Goal: Ask a question

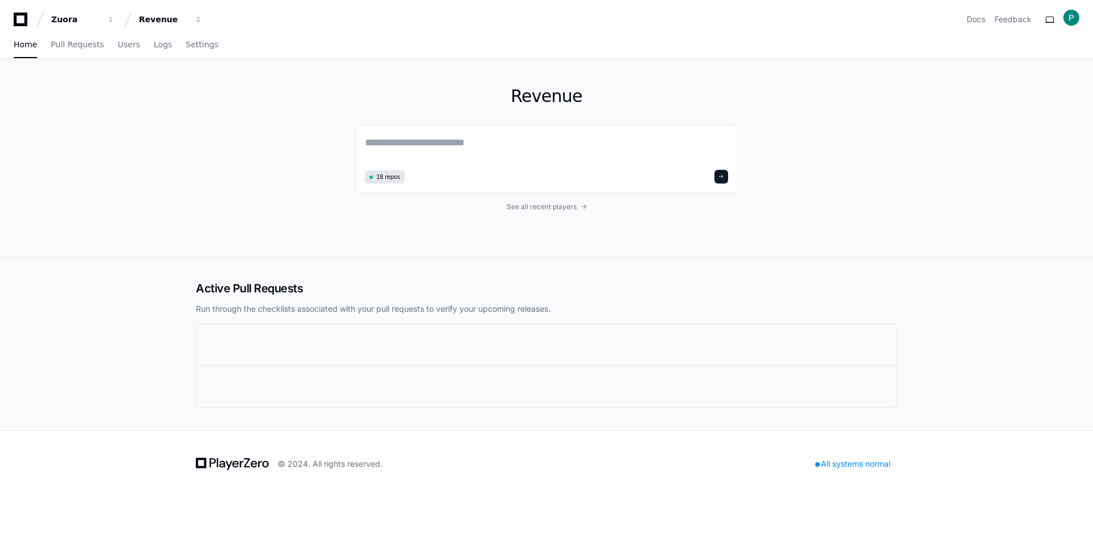
click at [265, 294] on h2 "Active Pull Requests" at bounding box center [547, 288] width 702 height 16
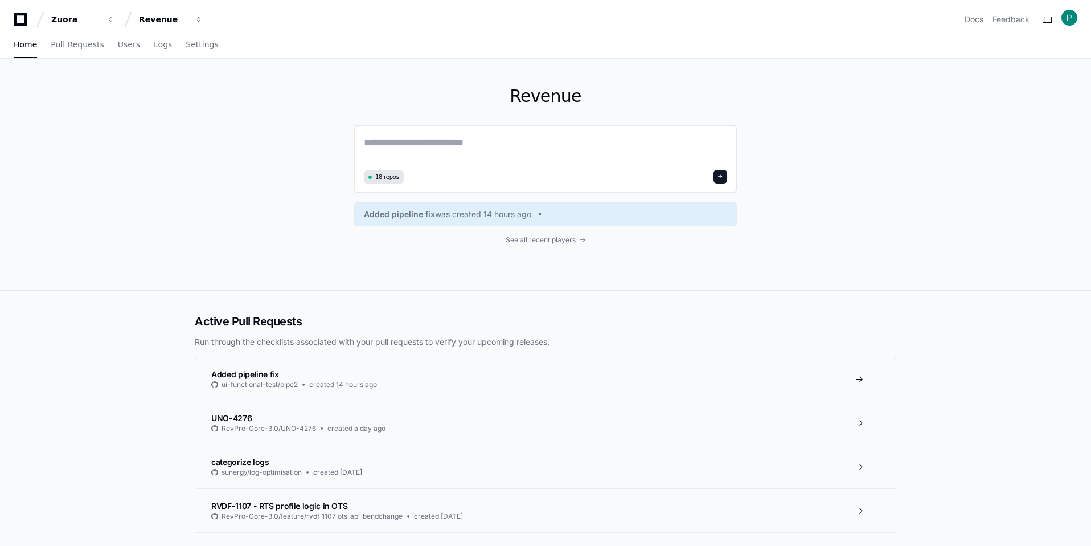
click at [424, 143] on textarea at bounding box center [545, 150] width 363 height 32
click at [203, 22] on button "Revenue" at bounding box center [170, 19] width 73 height 21
click at [187, 89] on button "C CPQ" at bounding box center [214, 83] width 164 height 23
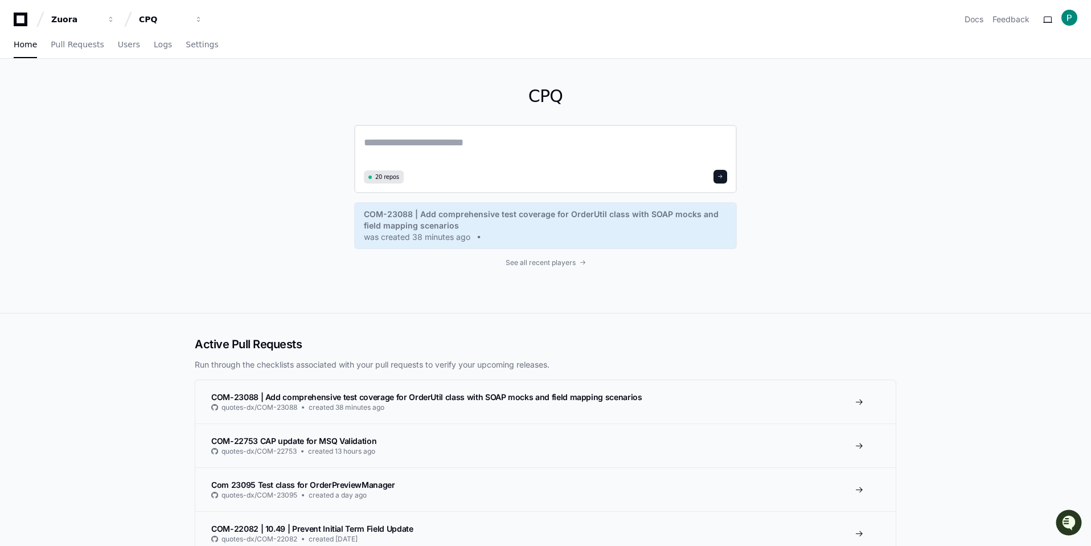
click at [428, 146] on textarea at bounding box center [545, 150] width 363 height 32
click at [465, 138] on textarea at bounding box center [545, 150] width 363 height 32
click at [386, 173] on span "20 repos" at bounding box center [387, 177] width 24 height 9
click at [720, 174] on span at bounding box center [721, 177] width 6 height 6
click at [413, 142] on textarea at bounding box center [545, 150] width 363 height 32
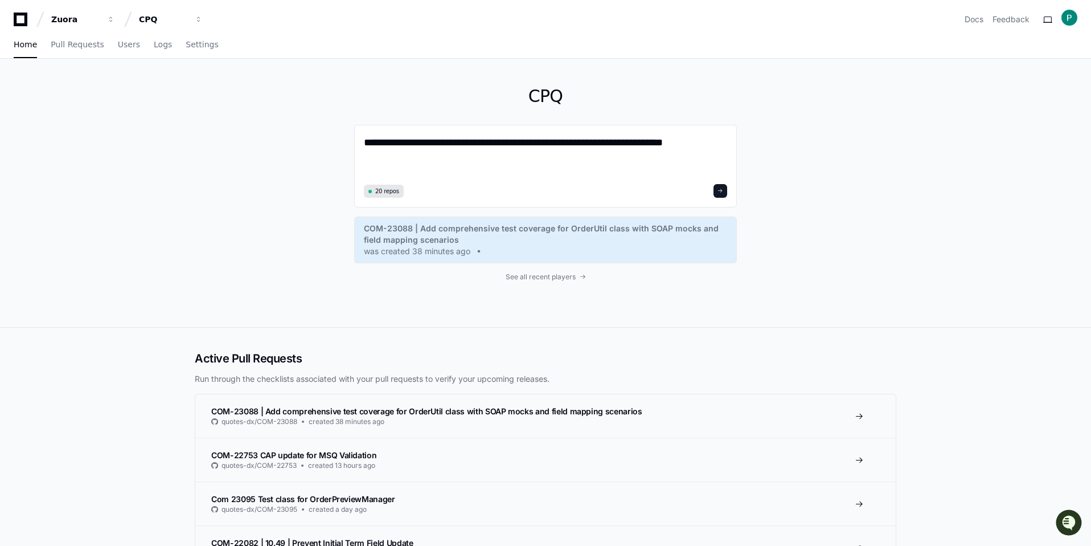
paste textarea "**********"
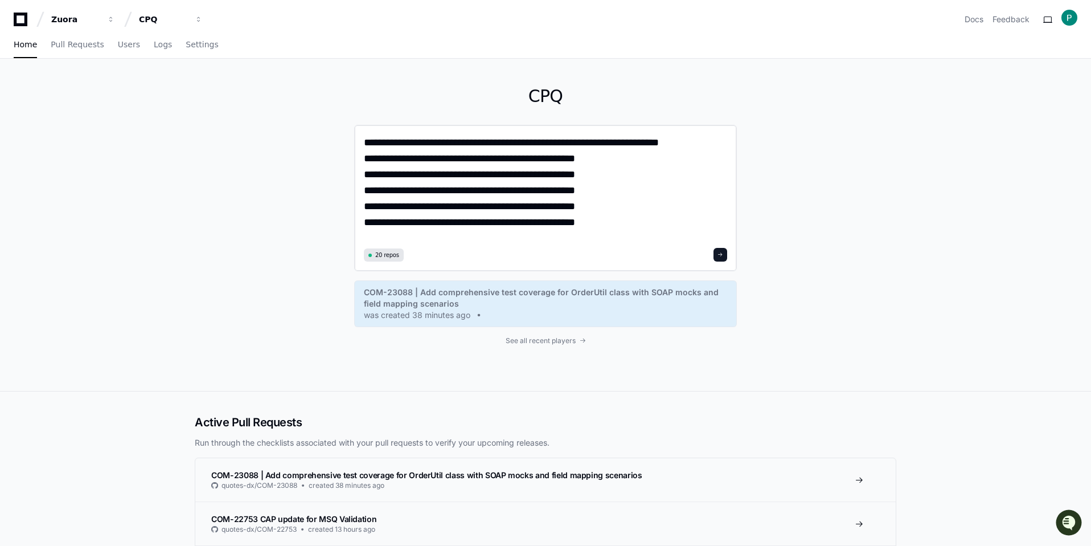
type textarea "**********"
click at [722, 258] on button at bounding box center [721, 255] width 14 height 14
